Goal: Task Accomplishment & Management: Complete application form

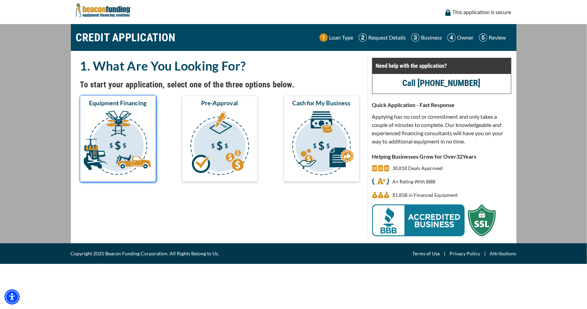
click at [117, 139] on img "submit" at bounding box center [117, 144] width 73 height 69
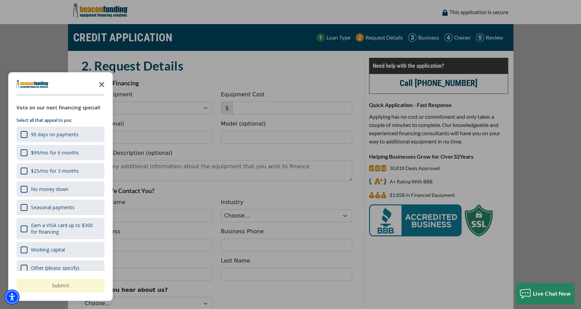
click at [101, 83] on polygon "Close the survey" at bounding box center [101, 84] width 5 height 5
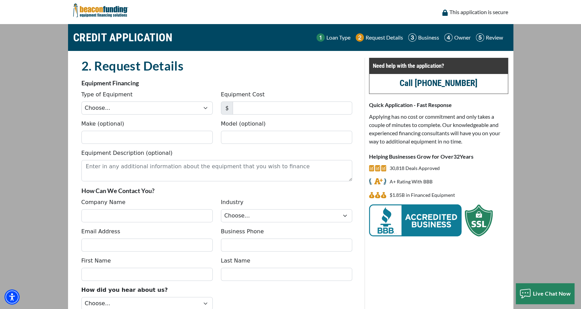
scroll to position [63, 0]
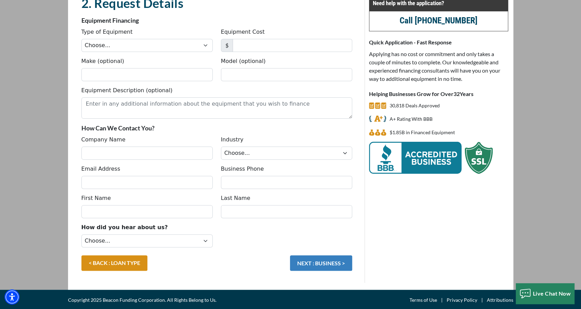
click at [319, 262] on button "NEXT : BUSINESS >" at bounding box center [321, 262] width 62 height 15
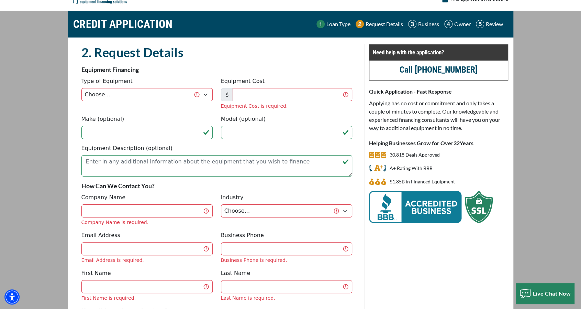
scroll to position [0, 0]
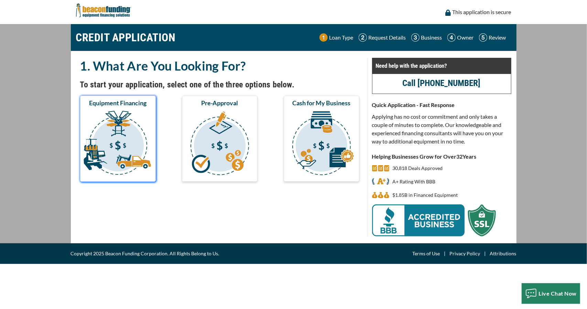
click at [102, 155] on img "submit" at bounding box center [117, 144] width 73 height 69
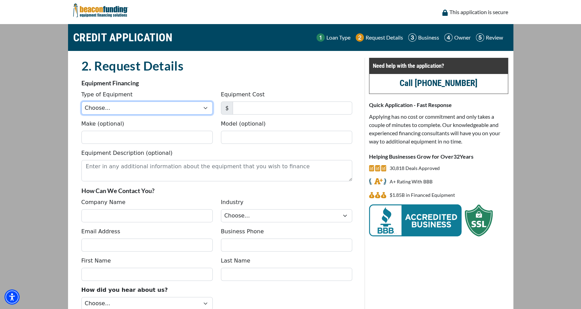
click at [120, 109] on select "Choose... Backhoe Boom/Bucket Truck Chipper Commercial Mower Crane DTG/DTF Prin…" at bounding box center [146, 107] width 131 height 13
select select "9"
click at [81, 101] on select "Choose... Backhoe Boom/Bucket Truck Chipper Commercial Mower Crane DTG/DTF Prin…" at bounding box center [146, 107] width 131 height 13
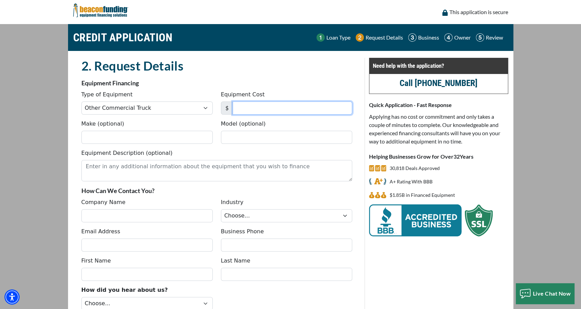
click at [243, 107] on input "Equipment Cost" at bounding box center [293, 107] width 120 height 13
type input "267,000"
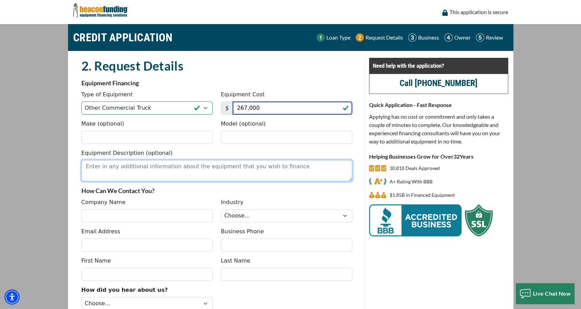
click at [130, 170] on textarea "Equipment Description (optional)" at bounding box center [216, 170] width 271 height 21
paste textarea "Packmat PK608 Waste Compactor"
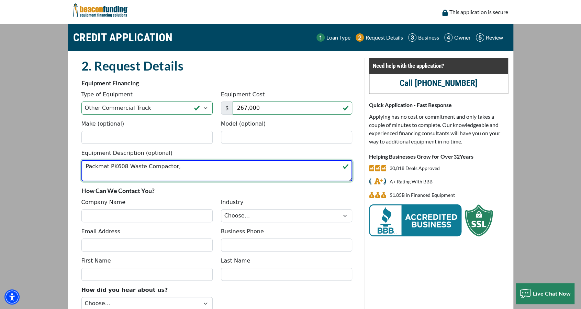
paste textarea "Freightliner M2106 4x2"
type textarea "Packmat PK608 Waste Compactor, Freightliner M2106 4x2"
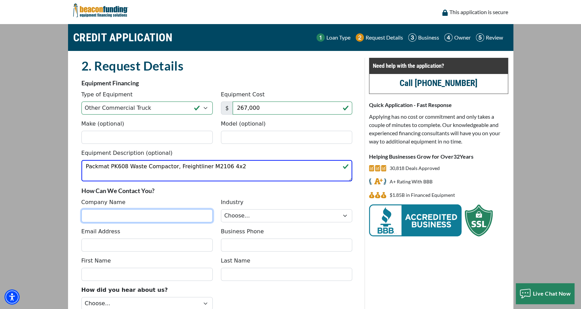
click at [108, 217] on input "Company Name" at bounding box center [146, 215] width 131 height 13
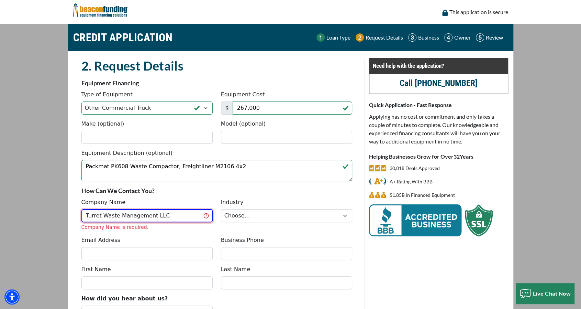
type input "Turret Waste Management LLC"
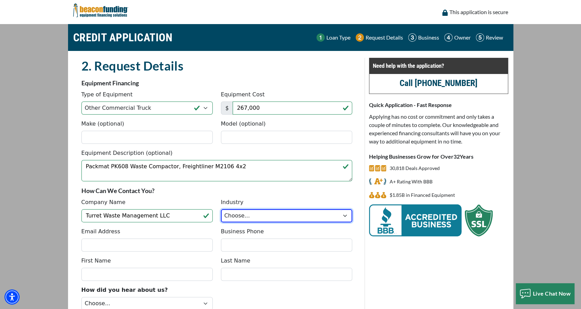
click at [236, 213] on select "Choose... Towing Landscape/Hardscape Decorated Apparel Septic Light Constructio…" at bounding box center [286, 215] width 131 height 13
select select "5"
click at [221, 209] on select "Choose... Towing Landscape/Hardscape Decorated Apparel Septic Light Constructio…" at bounding box center [286, 215] width 131 height 13
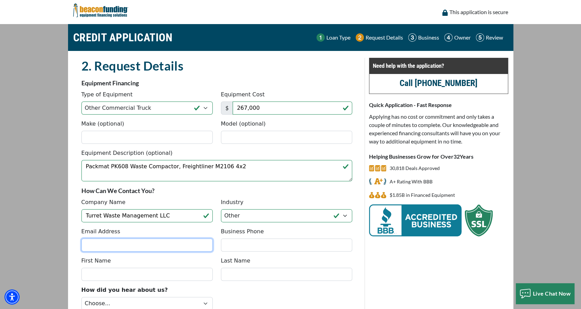
click at [153, 242] on input "Email Address" at bounding box center [146, 244] width 131 height 13
type input "david.lewicki@adventiscg.com"
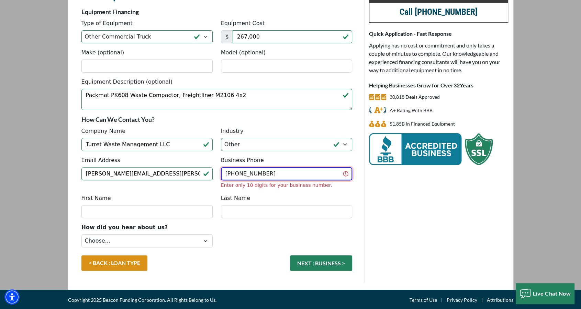
type input "(312) 914-7055"
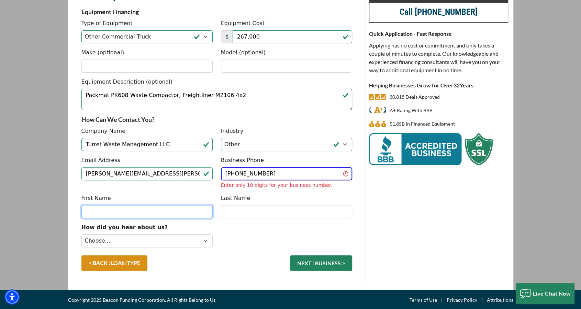
click at [166, 206] on input "First Name" at bounding box center [146, 211] width 131 height 13
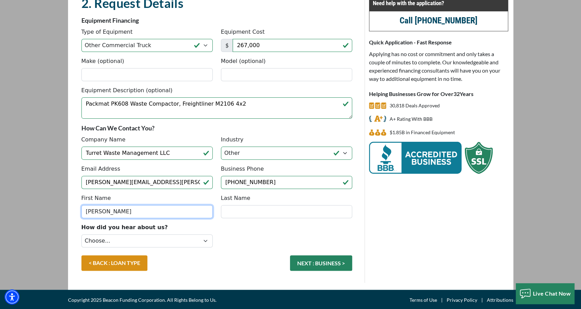
type input "David"
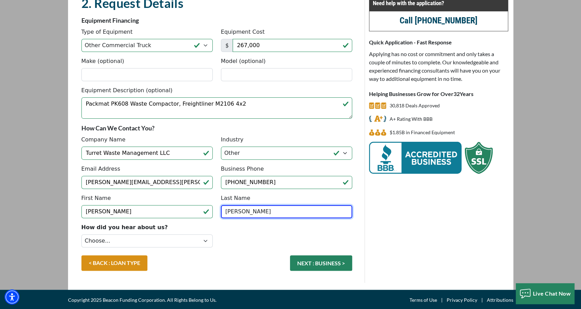
type input "Lewicki"
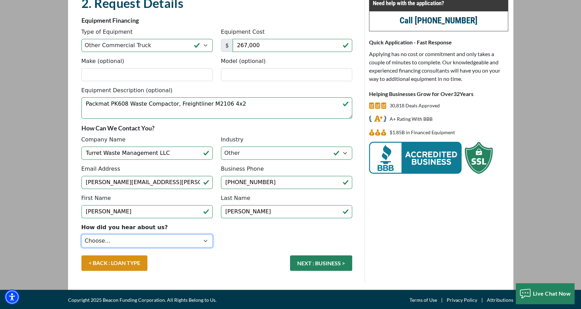
click at [148, 245] on select "Choose... Internet Search Vendor Referral Word of Mouth Client Referral Email E…" at bounding box center [146, 240] width 131 height 13
select select "14"
click at [81, 234] on select "Choose... Internet Search Vendor Referral Word of Mouth Client Referral Email E…" at bounding box center [146, 240] width 131 height 13
click at [326, 264] on button "NEXT : BUSINESS >" at bounding box center [321, 262] width 62 height 15
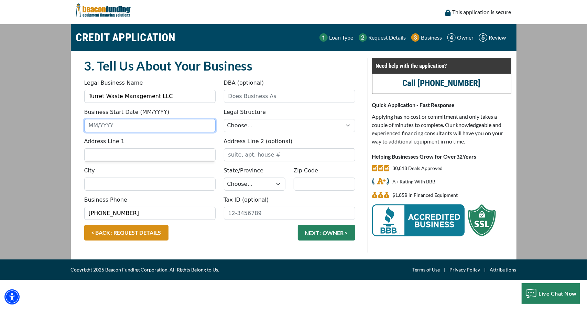
click at [126, 124] on input "Business Start Date (MM/YYYY)" at bounding box center [149, 125] width 131 height 13
type input "9"
type input "1"
type input "9"
type input "1"
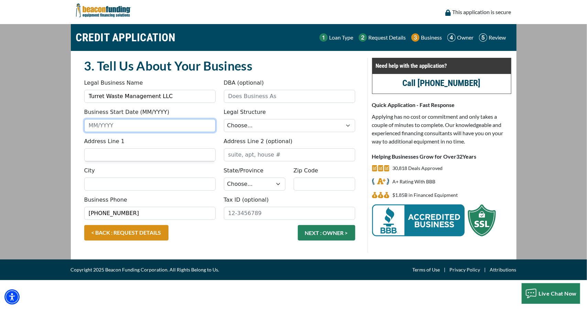
type input "9"
type input "09/2025"
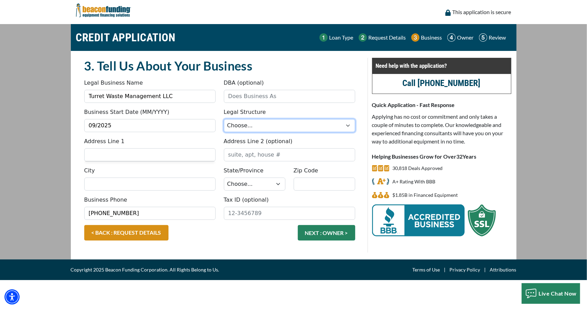
click at [263, 122] on select "Choose... Corporation LLC LLP Municipality Non-Profit Partnership Proprietorship" at bounding box center [289, 125] width 131 height 13
select select "2"
click at [224, 119] on select "Choose... Corporation LLC LLP Municipality Non-Profit Partnership Proprietorship" at bounding box center [289, 125] width 131 height 13
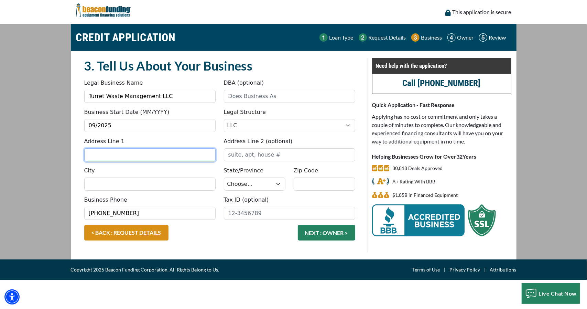
click at [158, 155] on input "Address Line 1" at bounding box center [149, 154] width 131 height 13
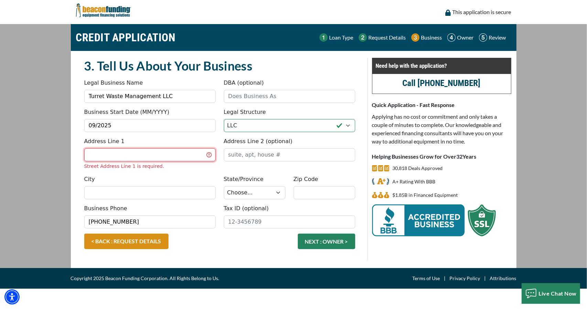
click at [164, 154] on input "Address Line 1" at bounding box center [149, 154] width 131 height 13
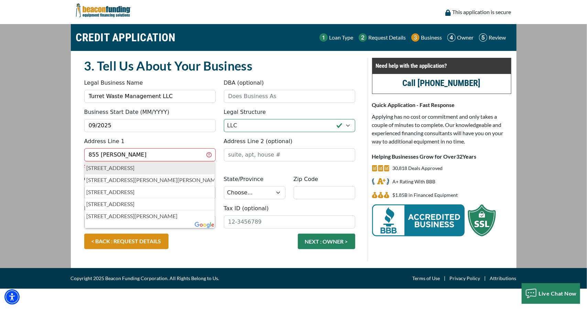
click at [146, 167] on p "855 Heather Road, Deerfield, IL, USA" at bounding box center [150, 168] width 126 height 8
type input "[STREET_ADDRESS]"
type input "Deerfield"
select select "15"
type input "60015"
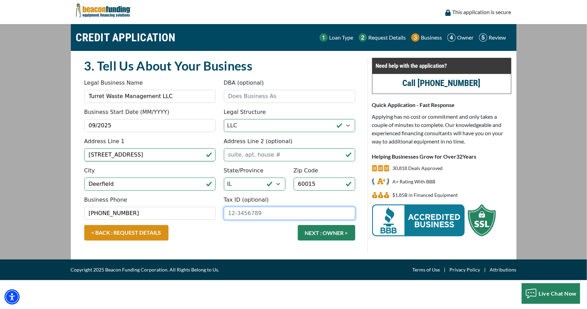
click at [262, 211] on input "Tax ID (optional)" at bounding box center [289, 213] width 131 height 13
type input "[US_EMPLOYER_IDENTIFICATION_NUMBER]"
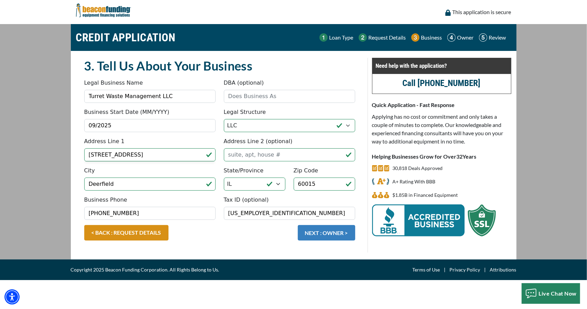
click at [324, 231] on button "NEXT : OWNER >" at bounding box center [326, 232] width 57 height 15
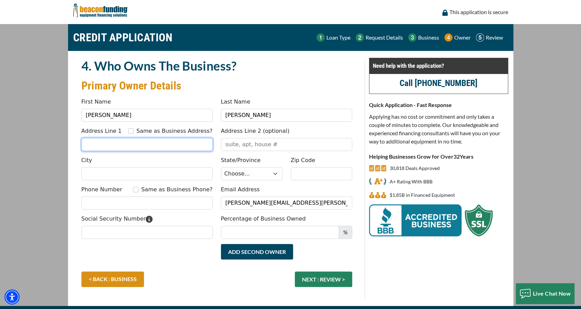
click at [132, 144] on input "Address Line 1" at bounding box center [146, 144] width 131 height 13
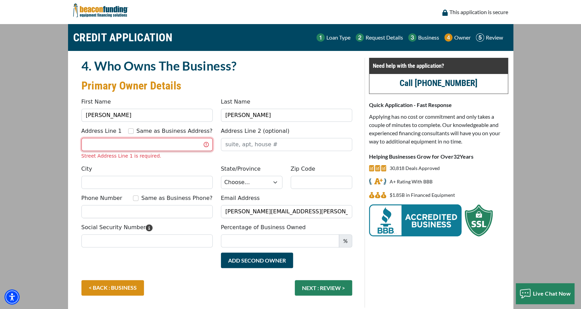
click at [135, 142] on input "Address Line 1" at bounding box center [146, 144] width 131 height 13
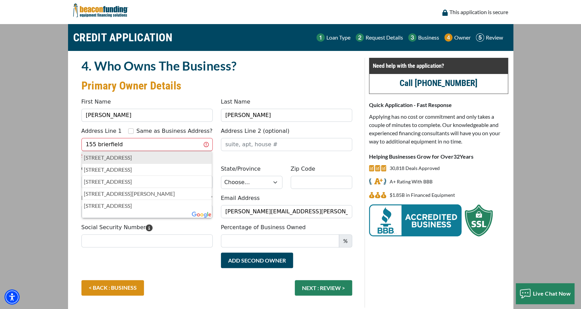
click at [137, 156] on p "155 Brierfield Ct, Lake Bluff, IL, USA" at bounding box center [147, 157] width 126 height 8
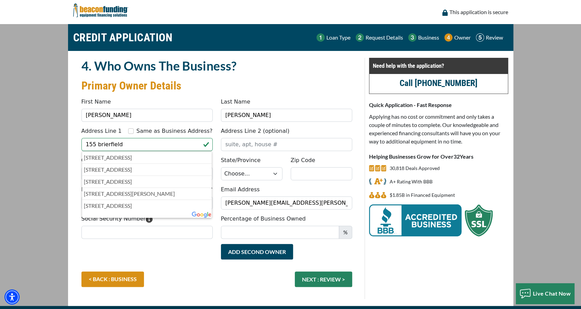
type input "155 Brierfield Court"
type input "Lake Bluff"
select select "15"
type input "60044"
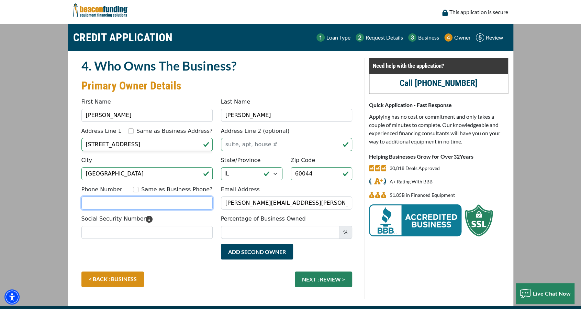
click at [120, 202] on input "Phone Number" at bounding box center [146, 202] width 131 height 13
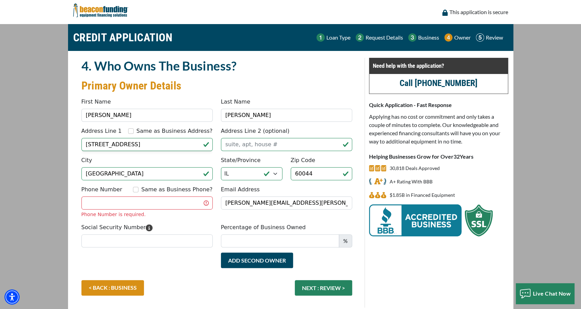
click at [149, 186] on div "Same as Business Phone?" at bounding box center [172, 189] width 79 height 8
click at [138, 189] on input "Same as Business Phone?" at bounding box center [135, 189] width 5 height 5
checkbox input "true"
type input "(312) 914-7055"
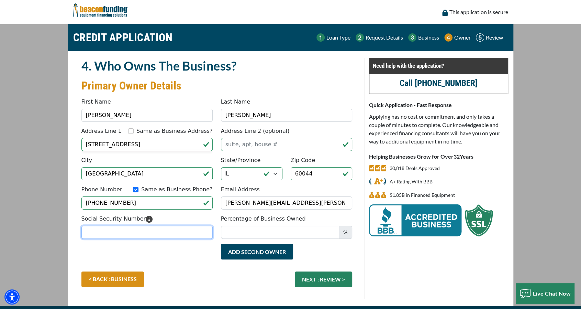
click at [175, 233] on input "Social Security Number" at bounding box center [146, 231] width 131 height 13
type input "326-80-9225"
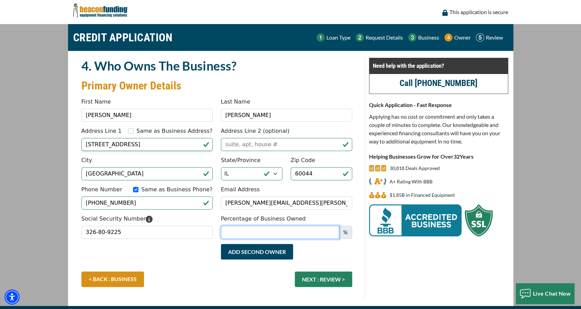
click at [280, 237] on input "Percentage of Business Owned" at bounding box center [280, 231] width 118 height 13
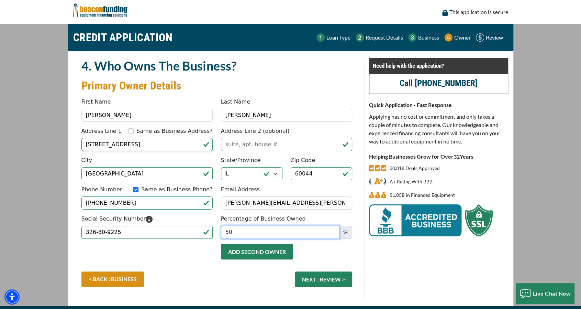
type input "50"
click at [271, 253] on button "Add Second Owner" at bounding box center [257, 251] width 72 height 15
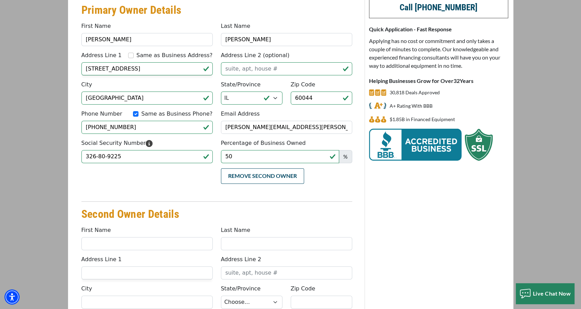
scroll to position [137, 0]
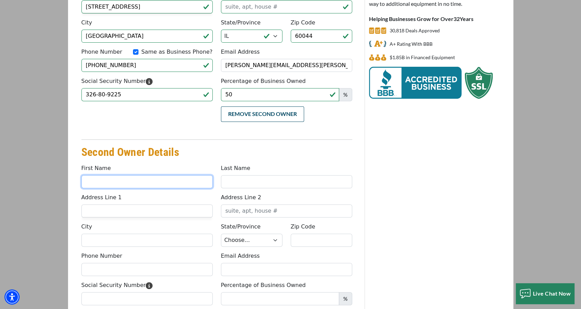
click at [131, 184] on input "First Name" at bounding box center [146, 181] width 131 height 13
type input "Ben"
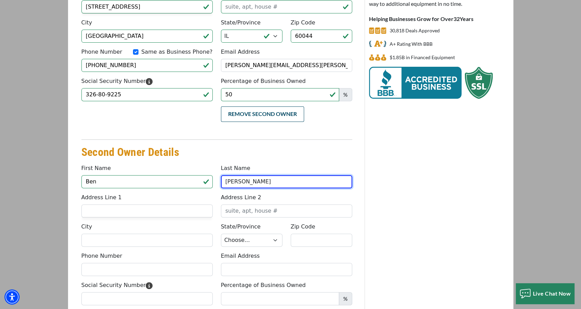
type input "Dowell"
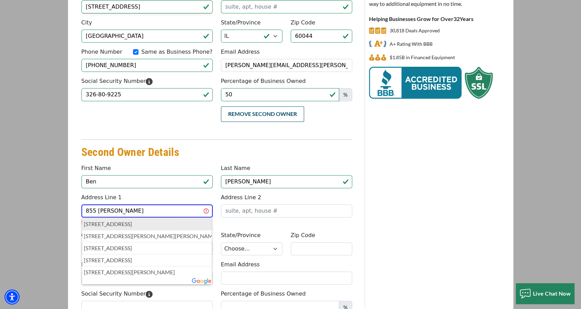
click at [137, 227] on div "855 Heather Road, Deerfield, IL, USA" at bounding box center [147, 223] width 130 height 12
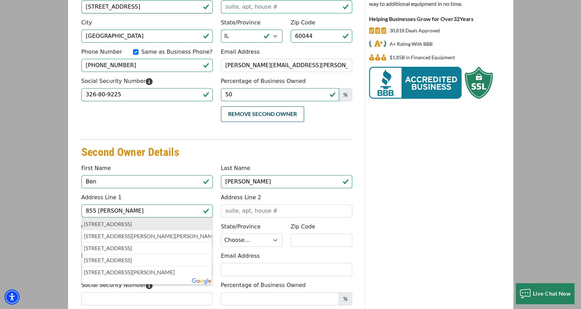
type input "855 Heather Road"
type input "Deerfield"
select select "15"
type input "60015"
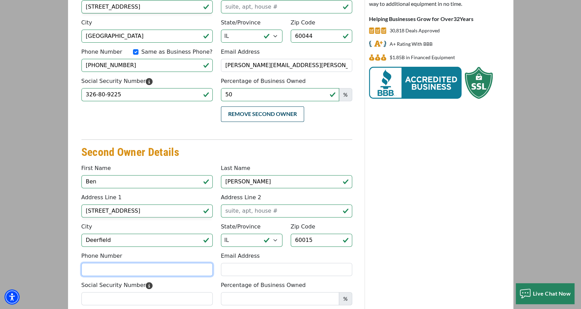
click at [192, 268] on input "Phone Number" at bounding box center [146, 269] width 131 height 13
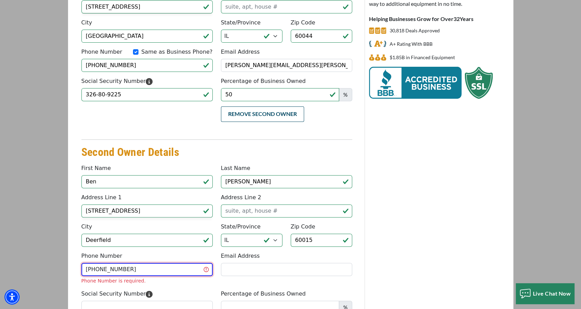
type input "(414) 305-4798"
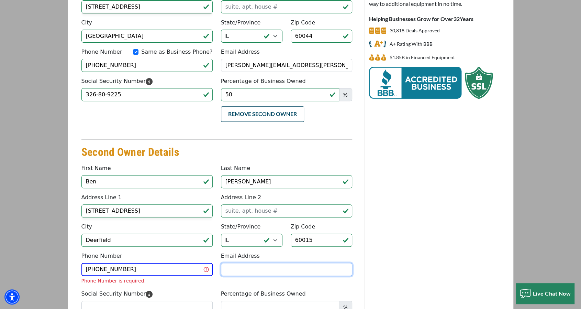
click at [258, 272] on input "Email Address" at bounding box center [286, 269] width 131 height 13
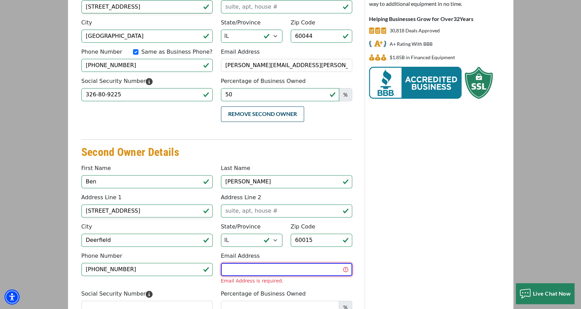
paste input "Benjamin Dowell <benjamin@turretadvisory.com>"
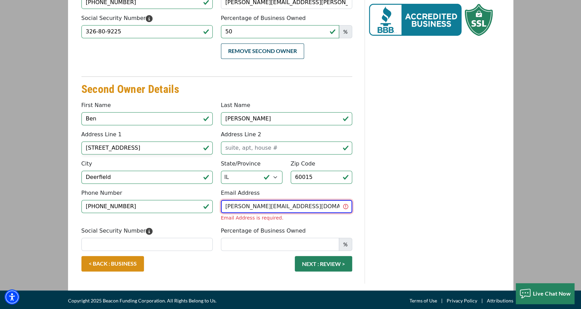
type input "benjamin@turretadvisory.com"
click at [147, 244] on input "Social Security Number" at bounding box center [146, 243] width 131 height 13
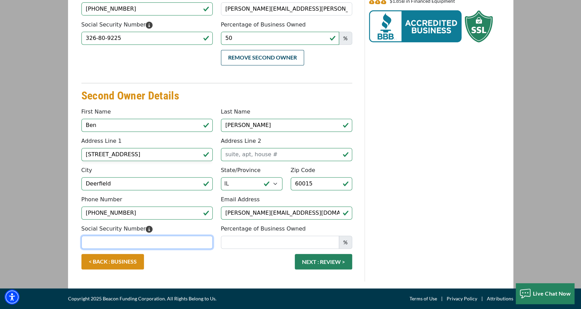
scroll to position [192, 0]
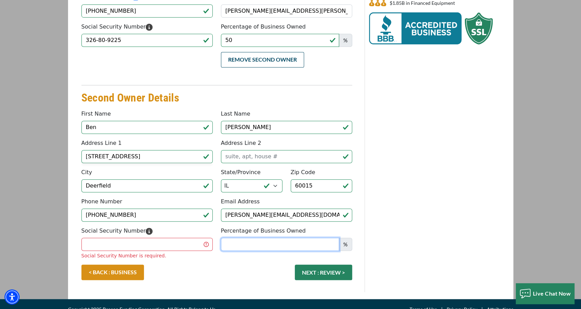
click at [271, 240] on input "Percentage of Business Owned" at bounding box center [280, 243] width 118 height 13
type input "50"
click at [261, 256] on div "Percentage of Business Owned 50 %" at bounding box center [286, 242] width 139 height 33
click at [120, 243] on input "Social Security Number" at bounding box center [146, 243] width 131 height 13
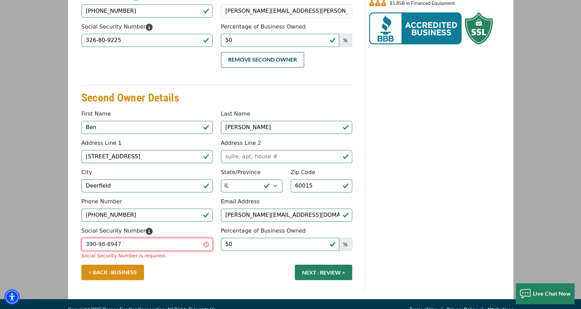
type input "390-98-8947"
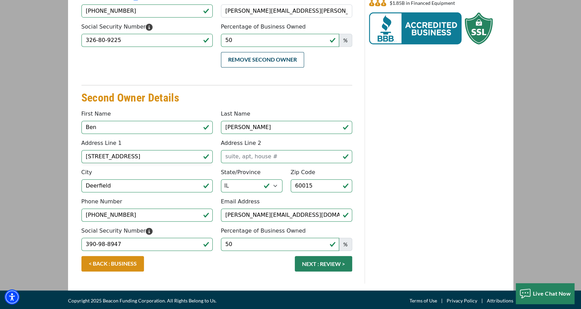
click at [338, 272] on div "< BACK : BUSINESS NEXT : REVIEW >" at bounding box center [216, 267] width 279 height 22
click at [332, 258] on button "NEXT : REVIEW >" at bounding box center [323, 263] width 57 height 15
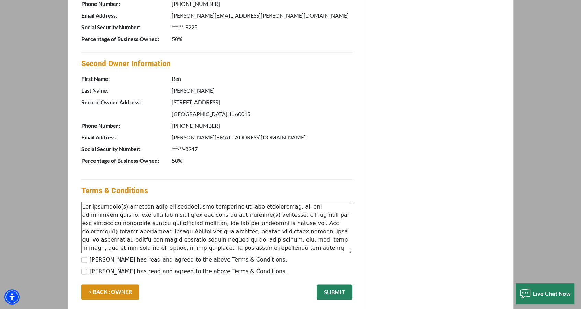
scroll to position [441, 0]
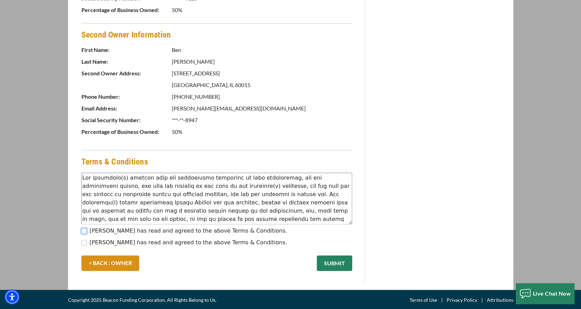
click at [86, 229] on input "[PERSON_NAME] has read and agreed to the above Terms & Conditions." at bounding box center [83, 230] width 5 height 5
checkbox input "true"
click at [80, 243] on div "[PERSON_NAME] has read and agreed to the above Terms & Conditions. [PERSON_NAME…" at bounding box center [216, 237] width 279 height 23
click at [83, 241] on input "[PERSON_NAME] has read and agreed to the above Terms & Conditions." at bounding box center [83, 241] width 5 height 5
checkbox input "true"
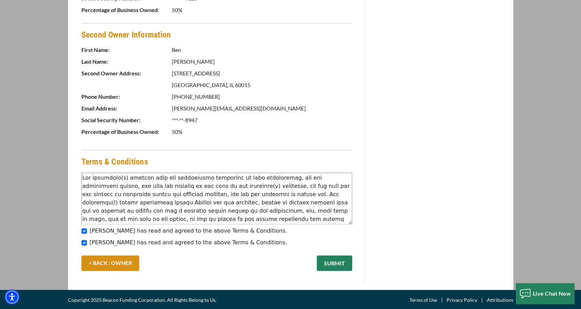
click at [334, 260] on button "SUBMIT" at bounding box center [334, 262] width 35 height 15
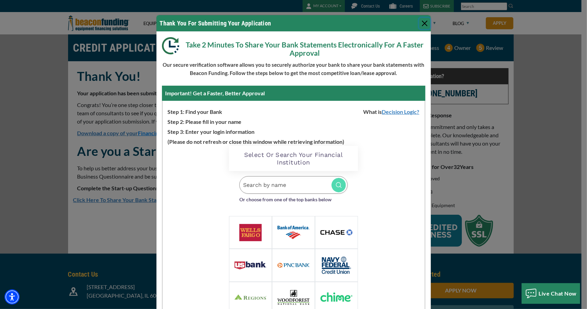
click at [420, 22] on button "Close" at bounding box center [424, 23] width 11 height 11
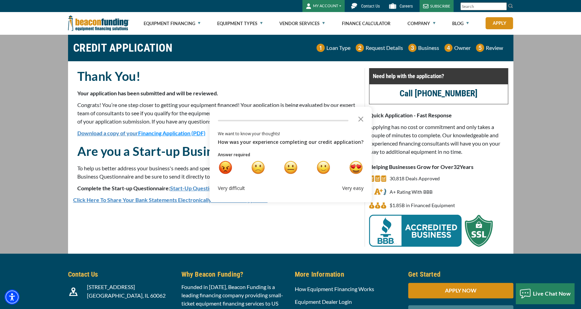
click at [157, 136] on span "Financing Application (PDF)" at bounding box center [171, 133] width 67 height 7
click at [177, 125] on p "Congrats! You’re one step closer to getting your equipment financed! Your appli…" at bounding box center [216, 113] width 279 height 25
click at [358, 118] on polygon "Close the survey" at bounding box center [360, 118] width 5 height 5
